Goal: Find specific page/section: Find specific page/section

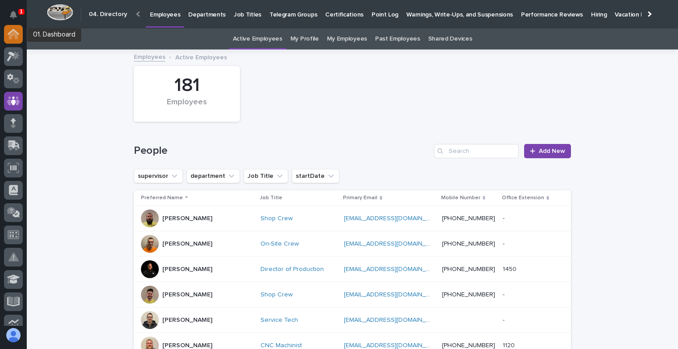
click at [10, 35] on icon at bounding box center [13, 34] width 9 height 9
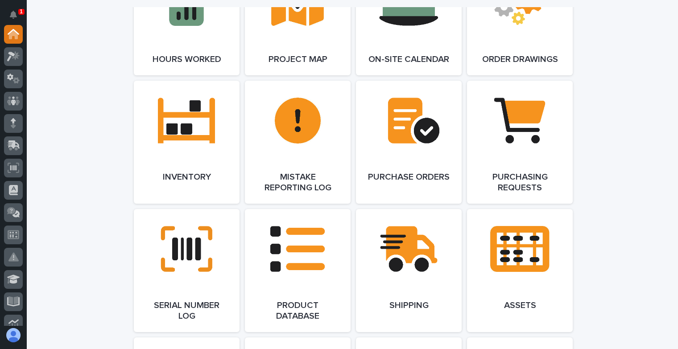
scroll to position [937, 0]
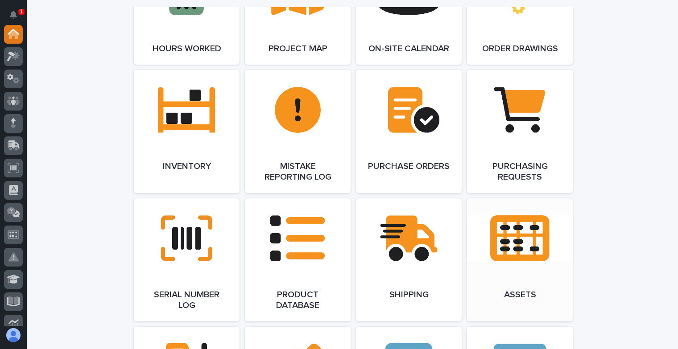
click at [498, 261] on link "Open Link" at bounding box center [520, 260] width 106 height 123
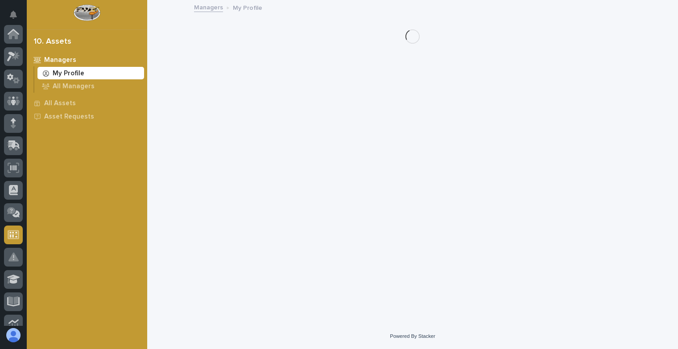
scroll to position [201, 0]
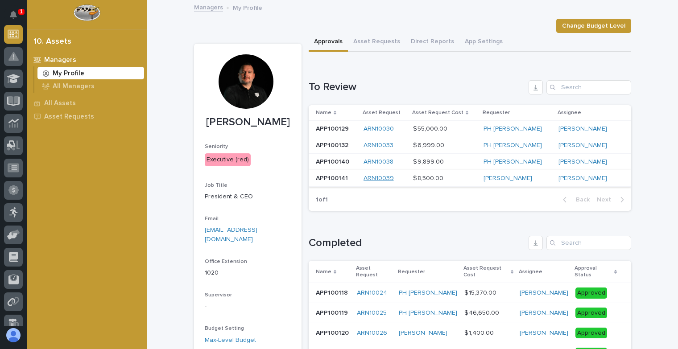
click at [384, 178] on link "ARN10039" at bounding box center [379, 179] width 30 height 8
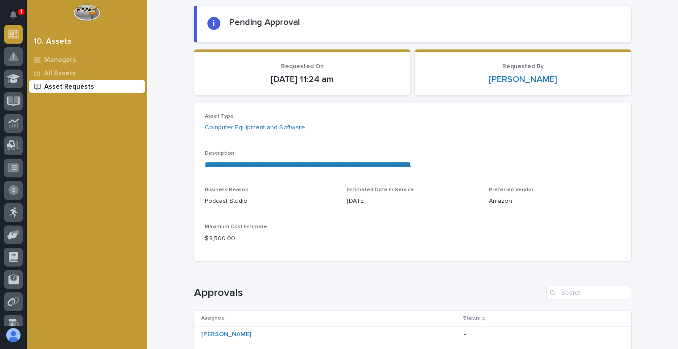
scroll to position [134, 0]
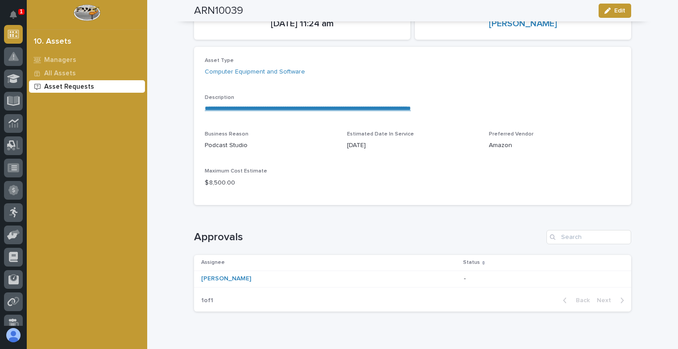
click at [304, 110] on link "**********" at bounding box center [308, 108] width 206 height 6
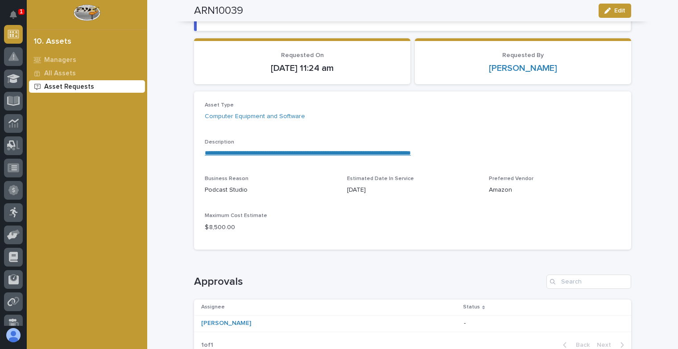
scroll to position [0, 0]
